Goal: Task Accomplishment & Management: Use online tool/utility

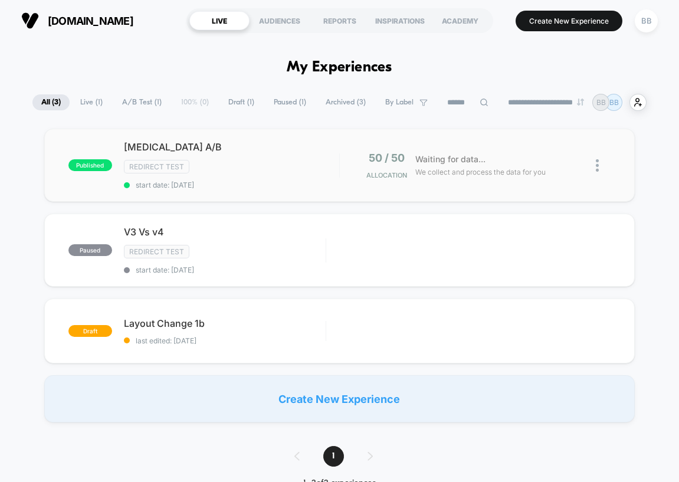
click at [489, 155] on div "published [MEDICAL_DATA] A/B Redirect Test start date: [DATE] 50 / 50 Allocatio…" at bounding box center [339, 165] width 591 height 73
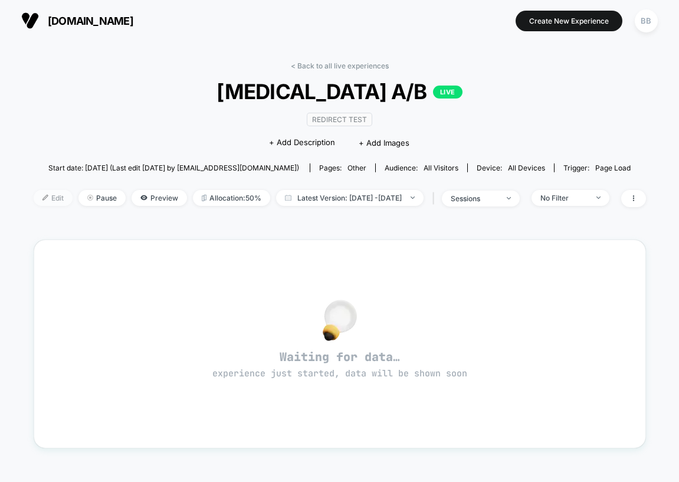
click at [34, 206] on span "Edit" at bounding box center [53, 198] width 39 height 16
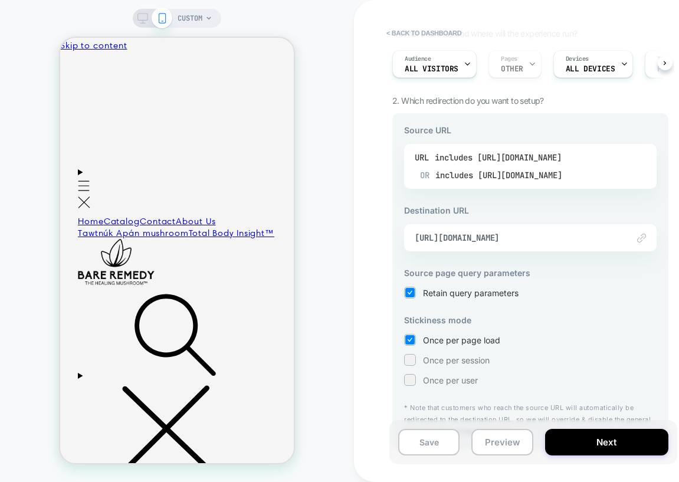
scroll to position [126, 0]
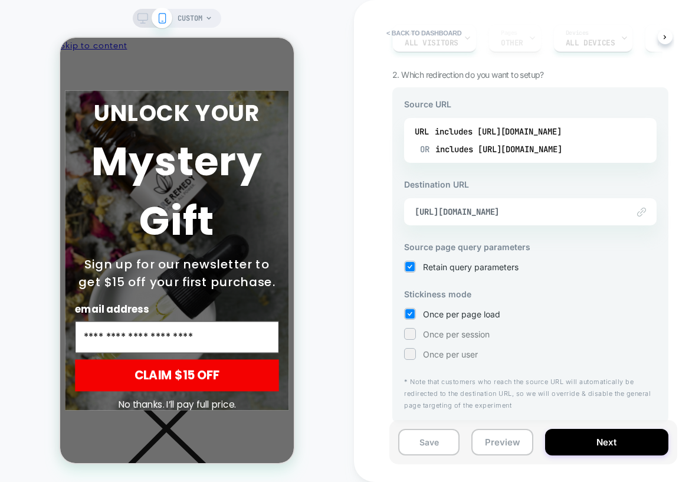
click at [176, 395] on div "No thanks. I’ll pay full price." at bounding box center [176, 402] width 127 height 15
click at [180, 400] on button "No thanks. I’ll pay full price." at bounding box center [176, 402] width 127 height 5
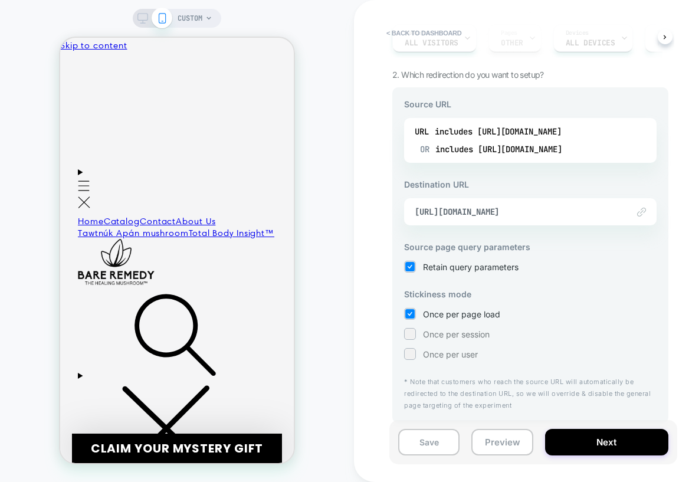
click at [494, 458] on div "Save Preview Next" at bounding box center [533, 442] width 288 height 44
click at [489, 446] on button "Preview" at bounding box center [501, 442] width 61 height 27
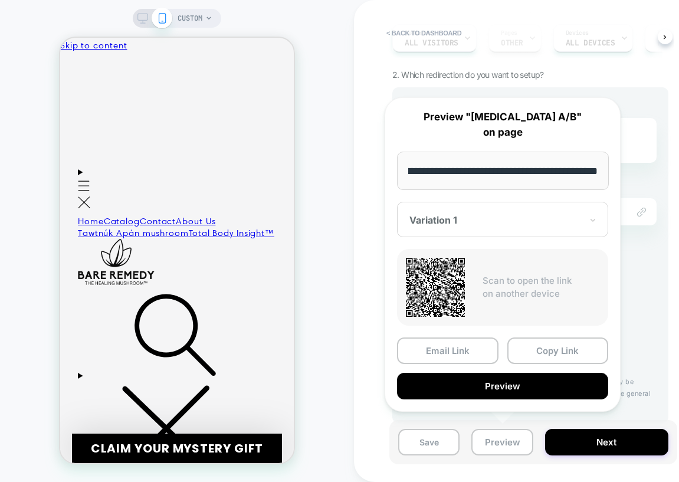
scroll to position [0, 0]
click at [456, 223] on div at bounding box center [496, 220] width 172 height 12
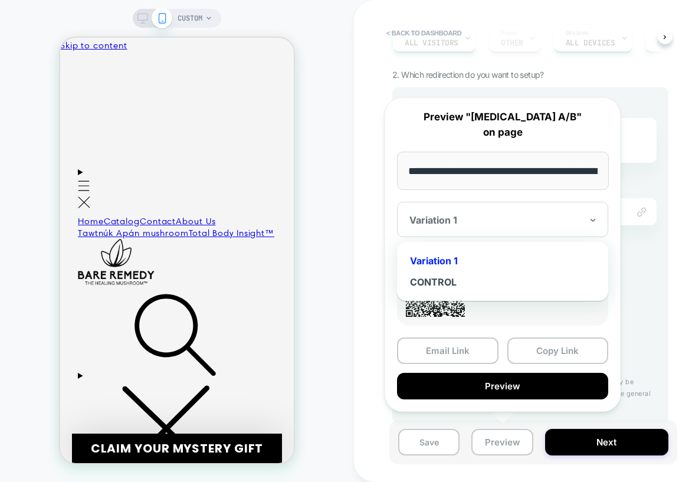
click at [457, 266] on div "Variation 1" at bounding box center [502, 260] width 199 height 21
